Goal: Book appointment/travel/reservation

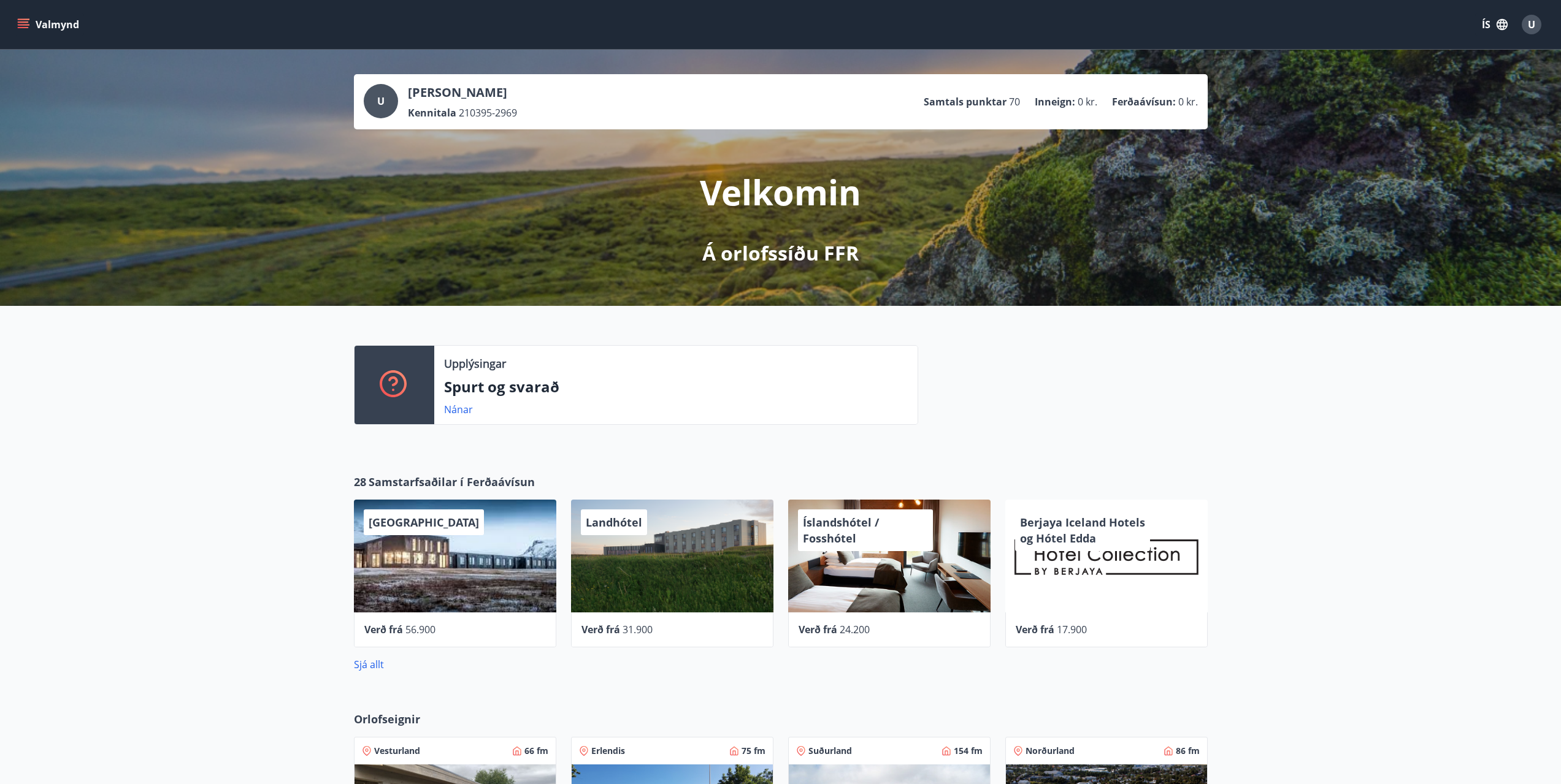
drag, startPoint x: 196, startPoint y: 412, endPoint x: 324, endPoint y: 448, distance: 133.0
click at [196, 412] on div "Upplýsingar Spurt og svarað Nánar" at bounding box center [780, 380] width 1561 height 148
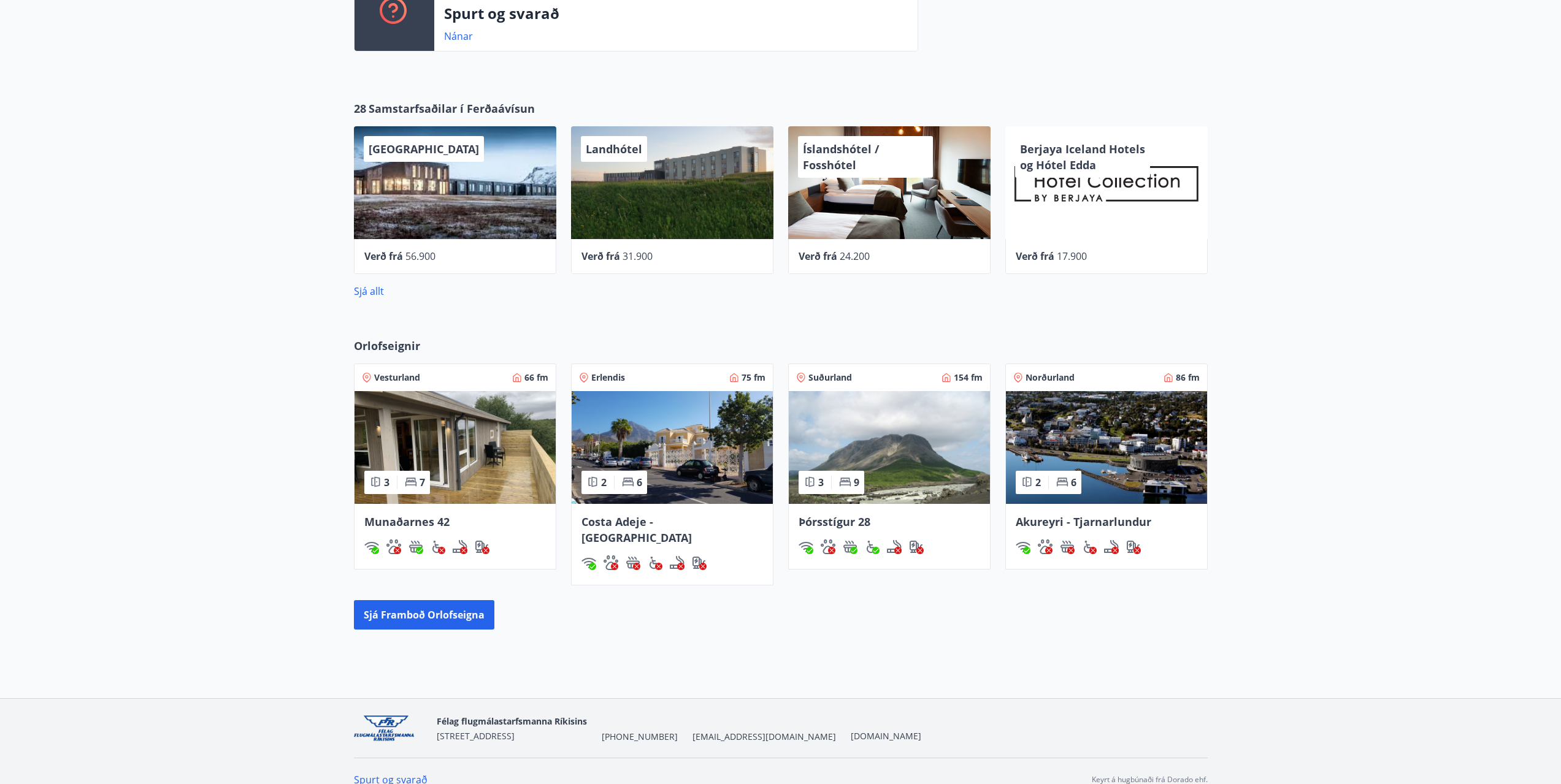
scroll to position [374, 0]
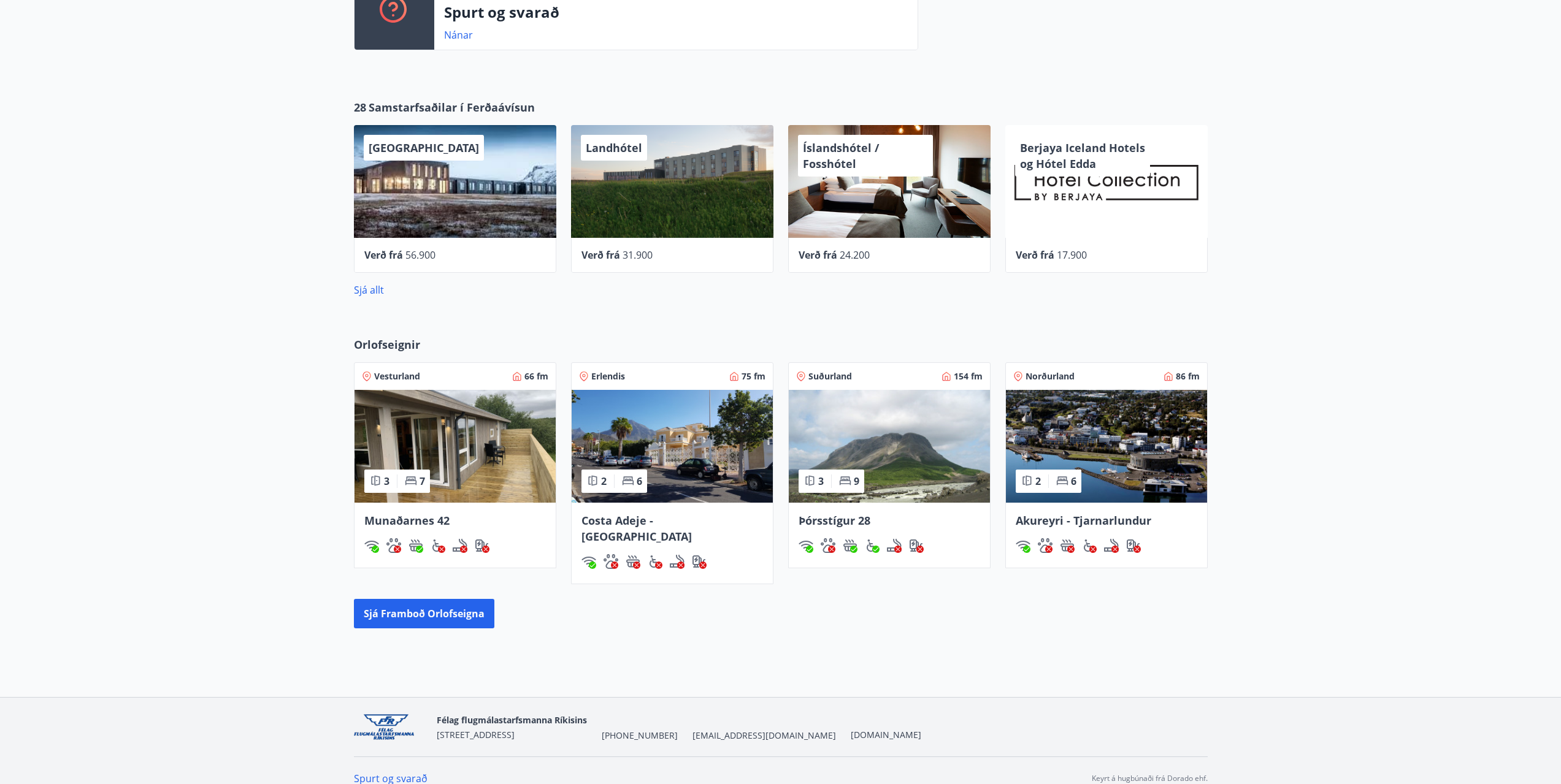
click at [894, 439] on img at bounding box center [889, 446] width 201 height 113
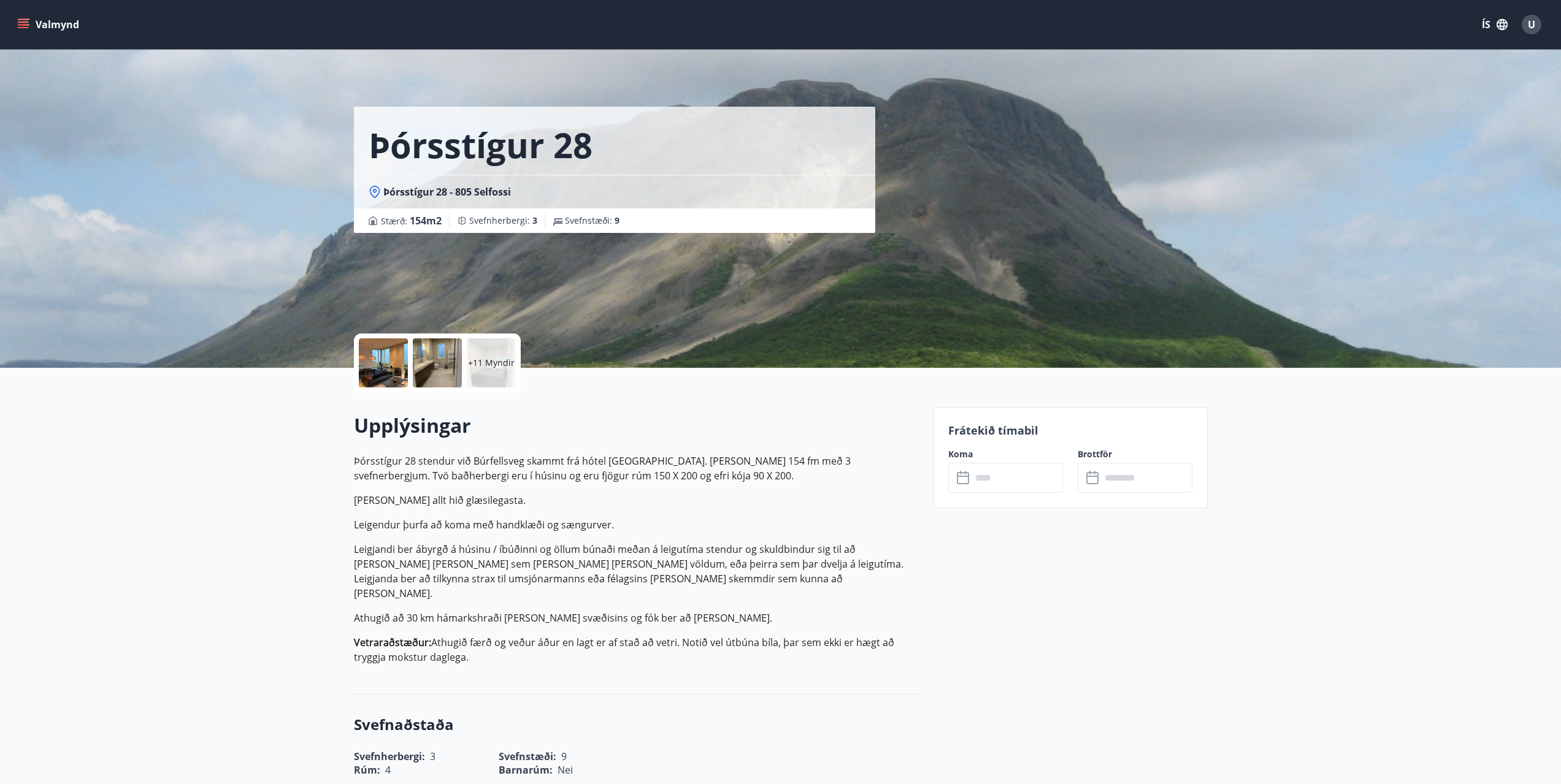
click at [605, 512] on p "Þórsstígur 28 stendur við Búrfellsveg skammt frá hótel [GEOGRAPHIC_DATA]. [PERS…" at bounding box center [636, 559] width 564 height 211
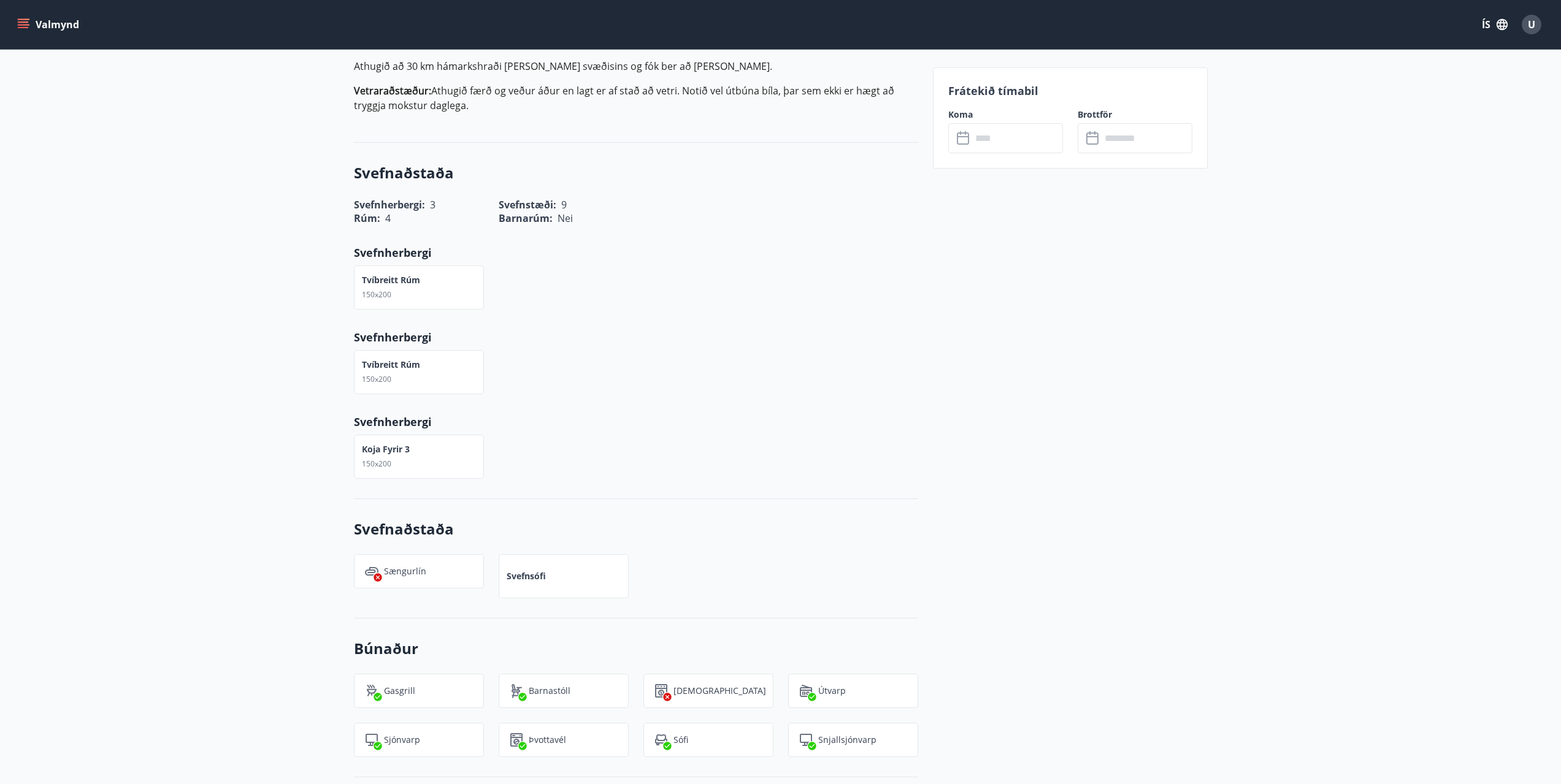
click at [1034, 141] on input "text" at bounding box center [1017, 138] width 92 height 30
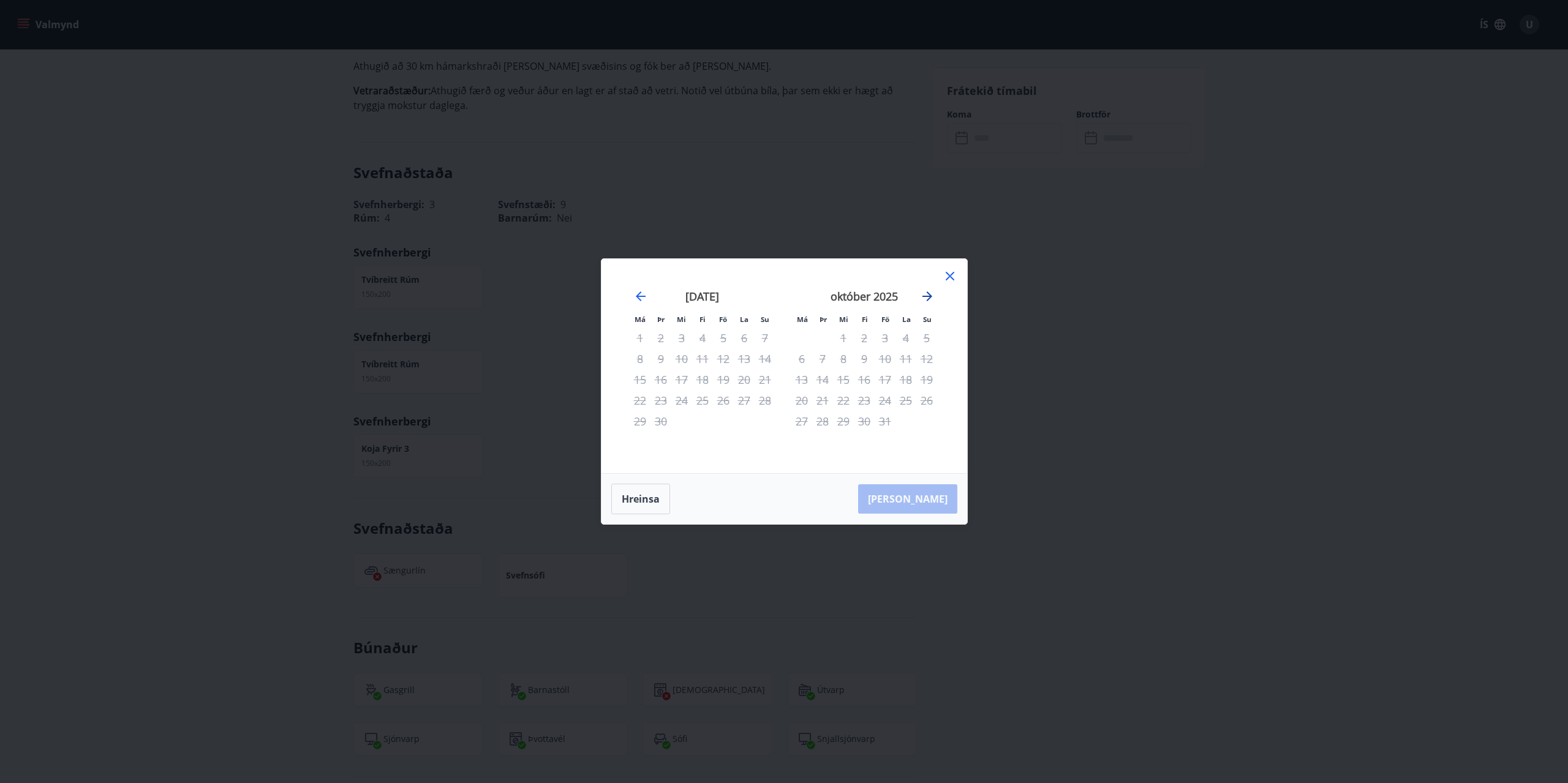
click at [923, 296] on icon "Move forward to switch to the next month." at bounding box center [927, 296] width 10 height 10
click at [923, 296] on icon "Move forward to switch to the next month." at bounding box center [927, 296] width 10 height 10
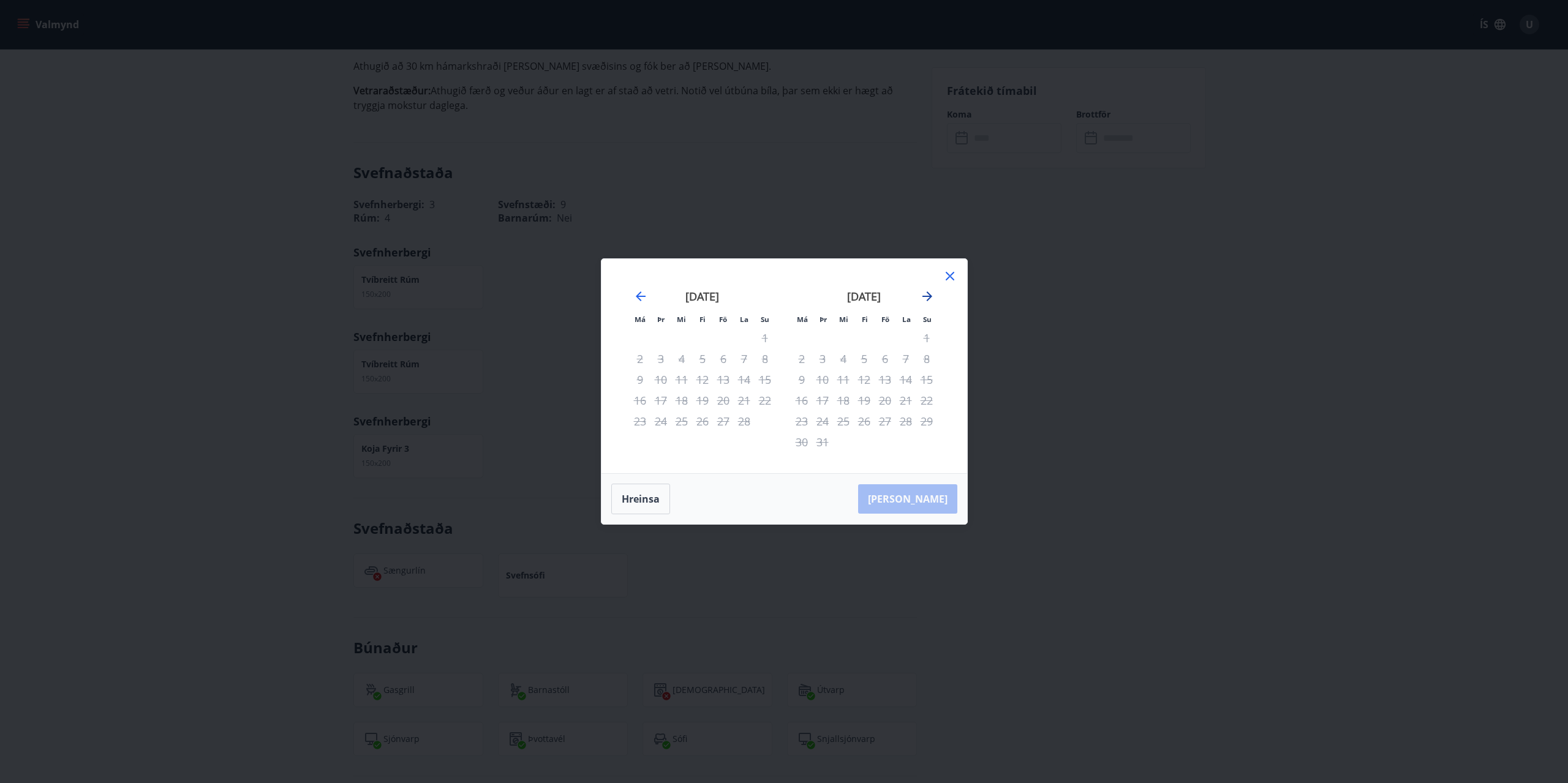
click at [923, 296] on icon "Move forward to switch to the next month." at bounding box center [927, 296] width 10 height 10
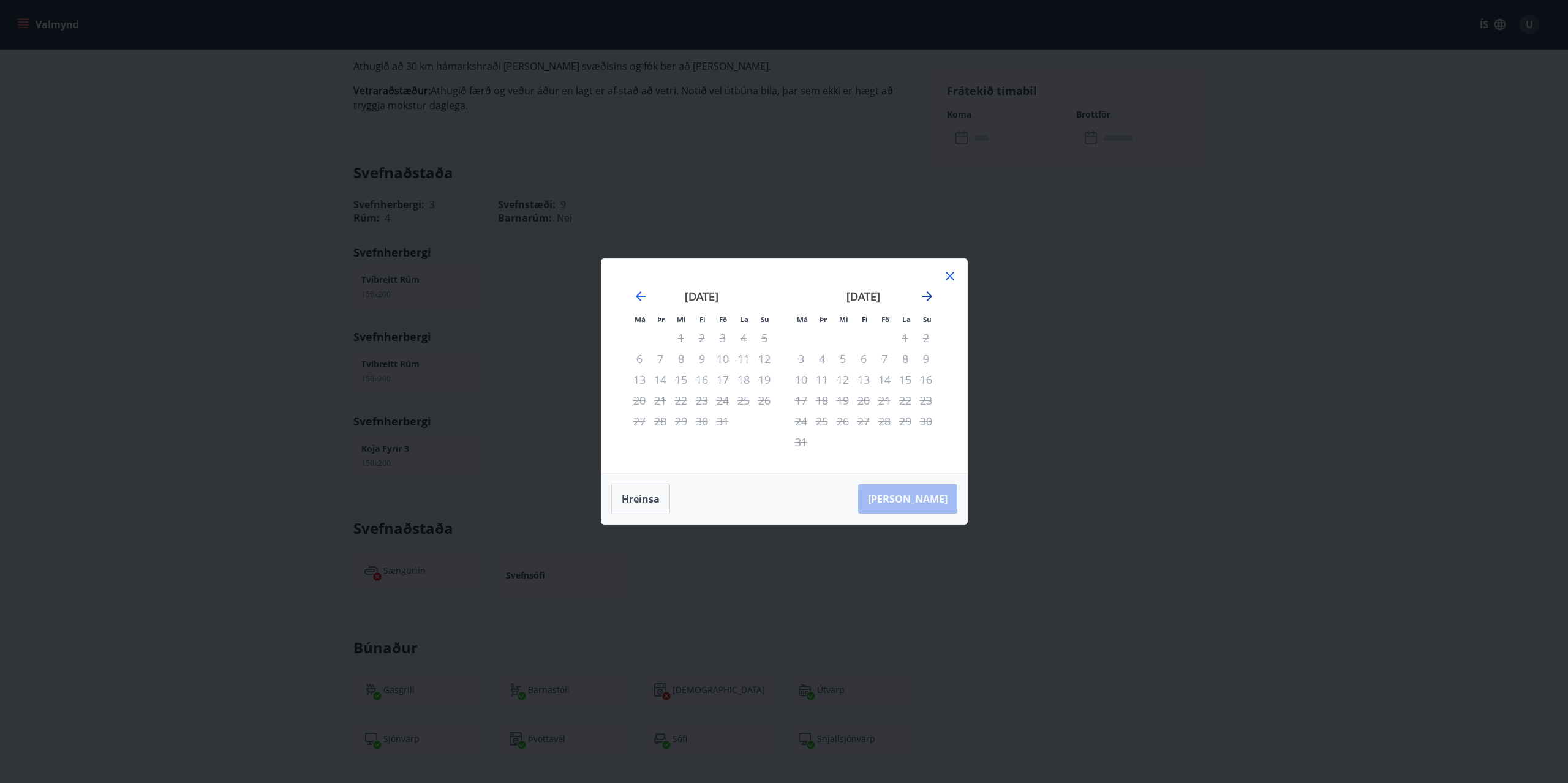
click at [923, 296] on icon "Move forward to switch to the next month." at bounding box center [927, 296] width 10 height 10
click at [936, 283] on div "[DATE]" at bounding box center [864, 300] width 146 height 54
click at [941, 278] on div "[DATE] 1 2 3 4 5 6 7 8 9 10 11 12 13 14 15 16 17 18 19 20 21 22 23 24 25 26 27 …" at bounding box center [864, 374] width 162 height 201
click at [947, 278] on icon at bounding box center [950, 276] width 8 height 8
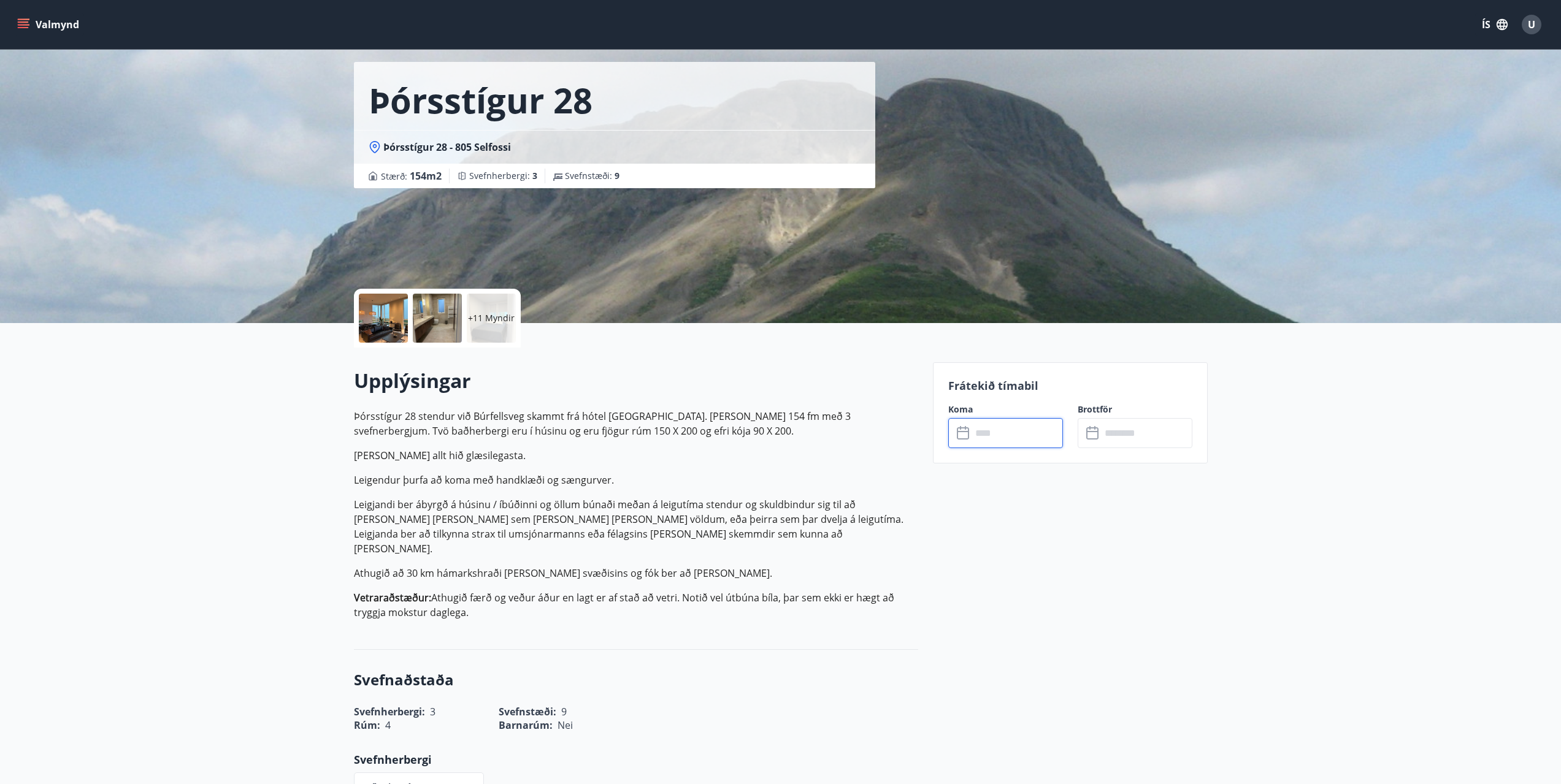
scroll to position [0, 0]
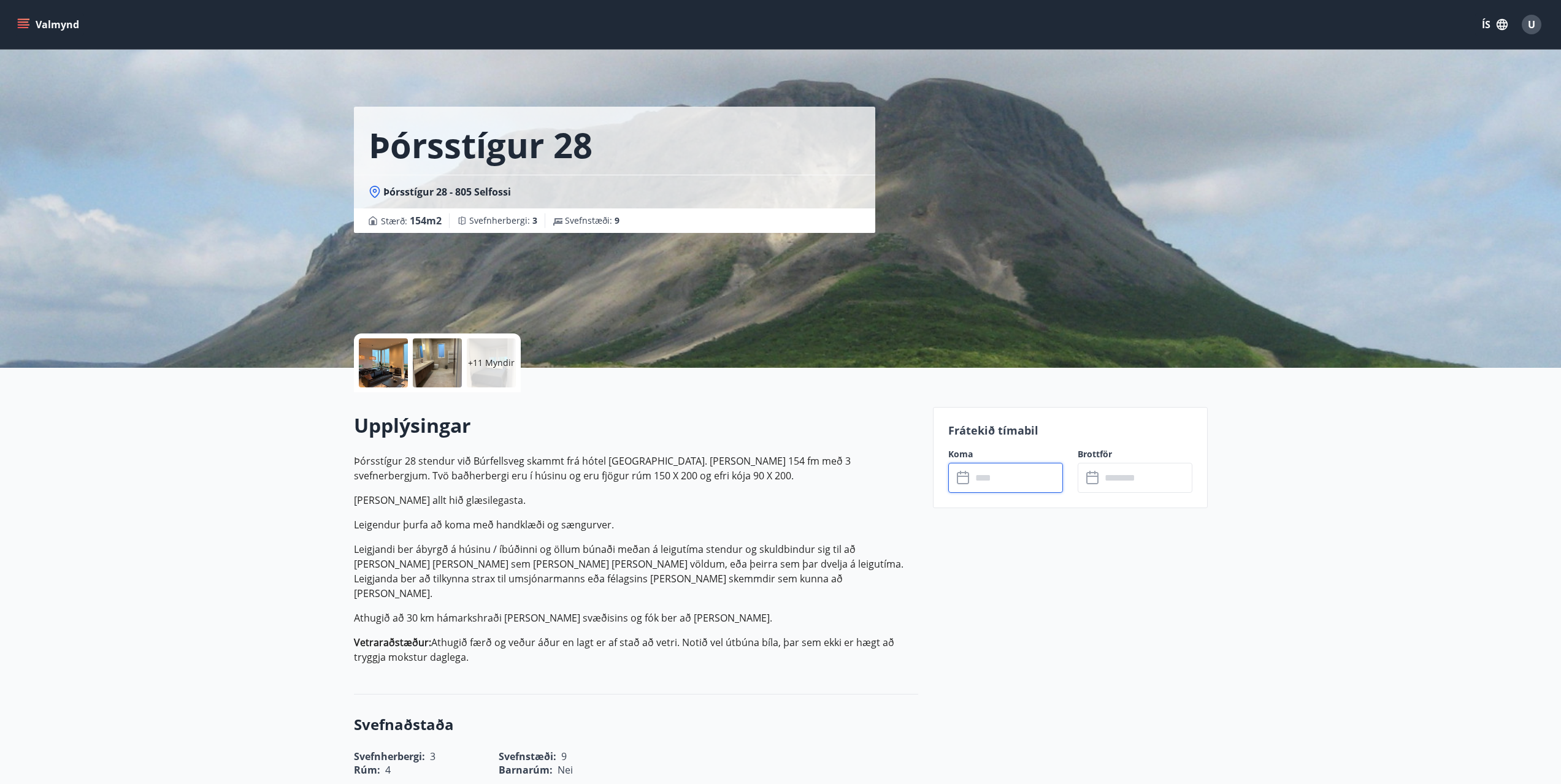
click at [62, 28] on button "Valmynd" at bounding box center [49, 24] width 69 height 22
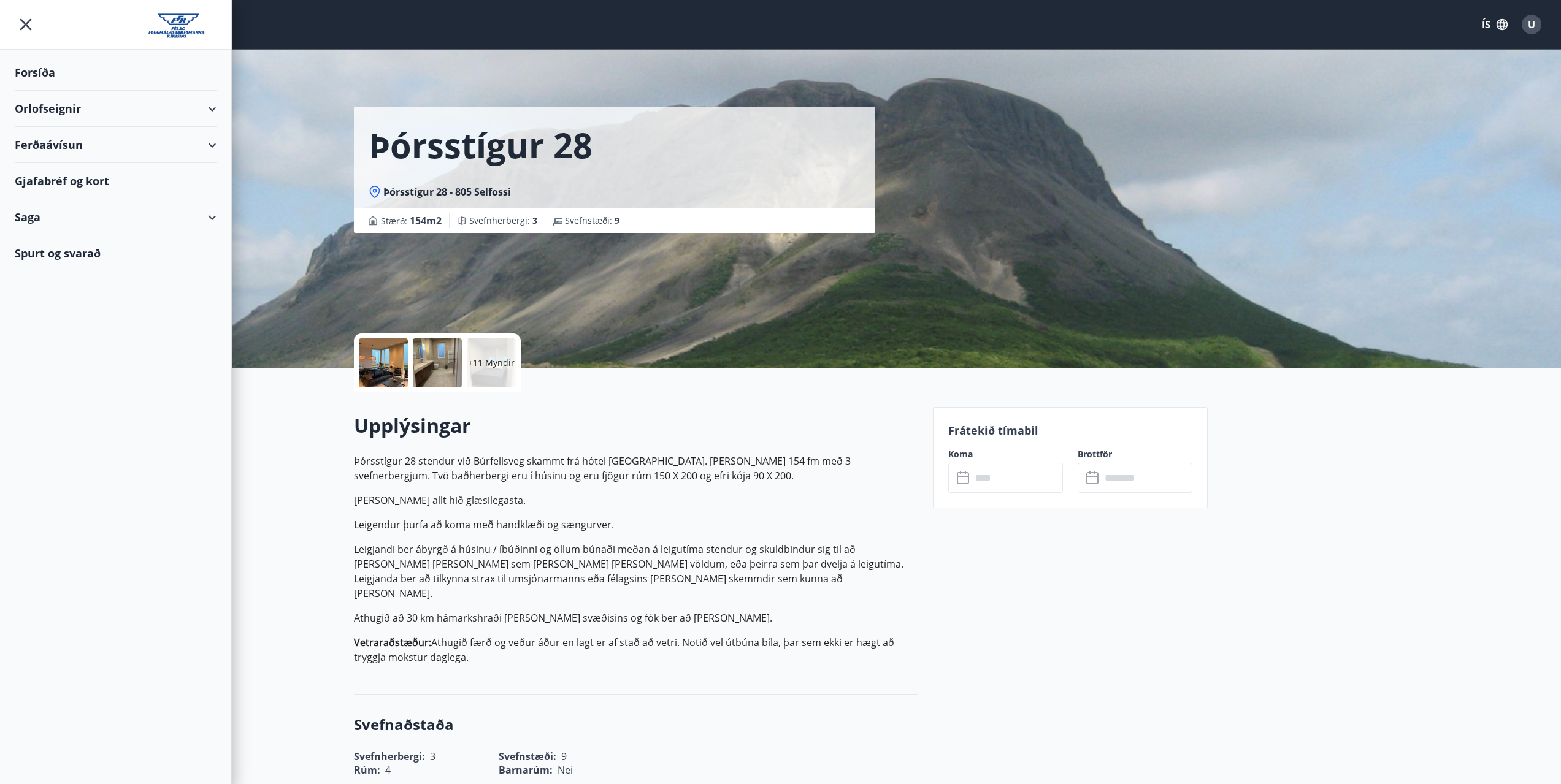
click at [63, 67] on div "Forsíða" at bounding box center [115, 73] width 202 height 36
